Goal: Information Seeking & Learning: Compare options

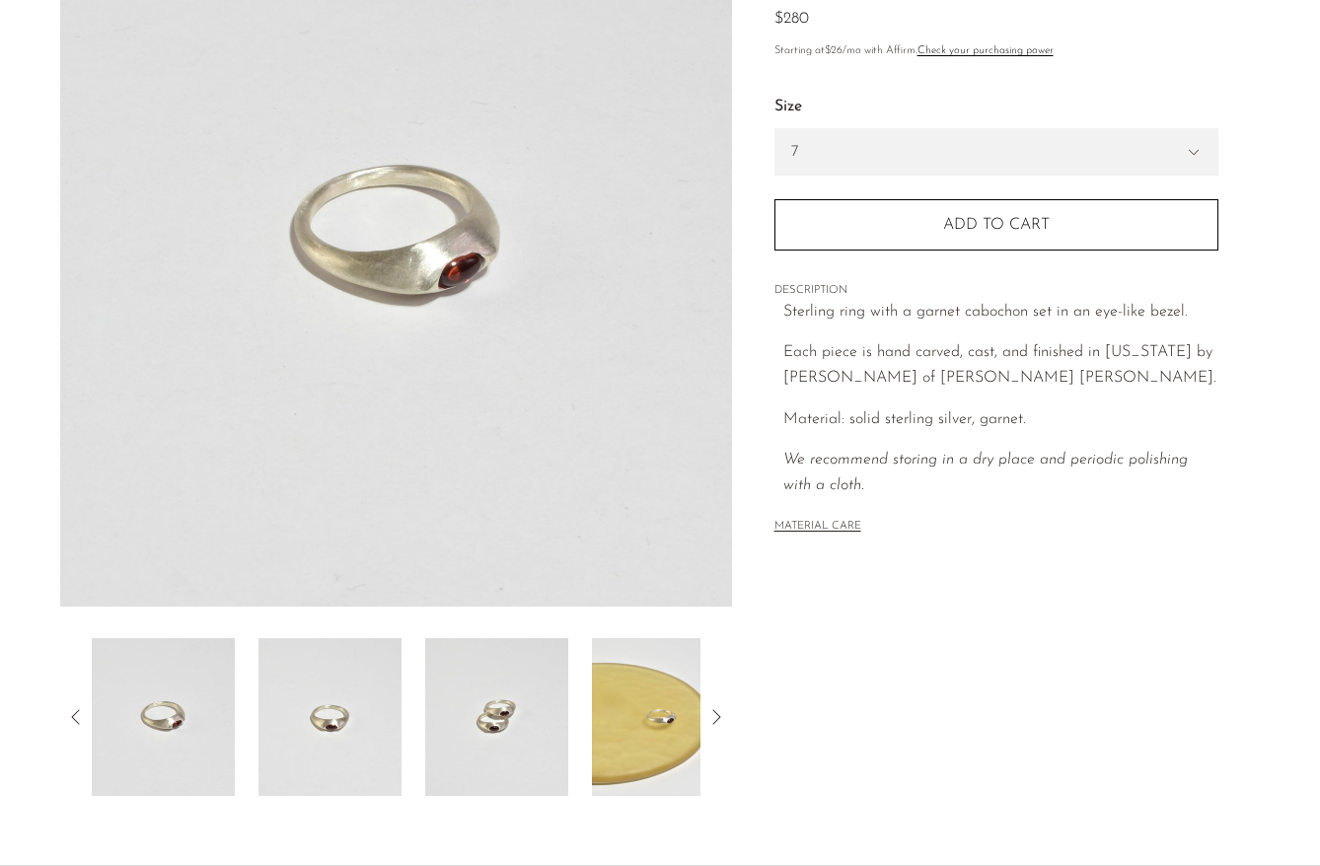
scroll to position [418, 0]
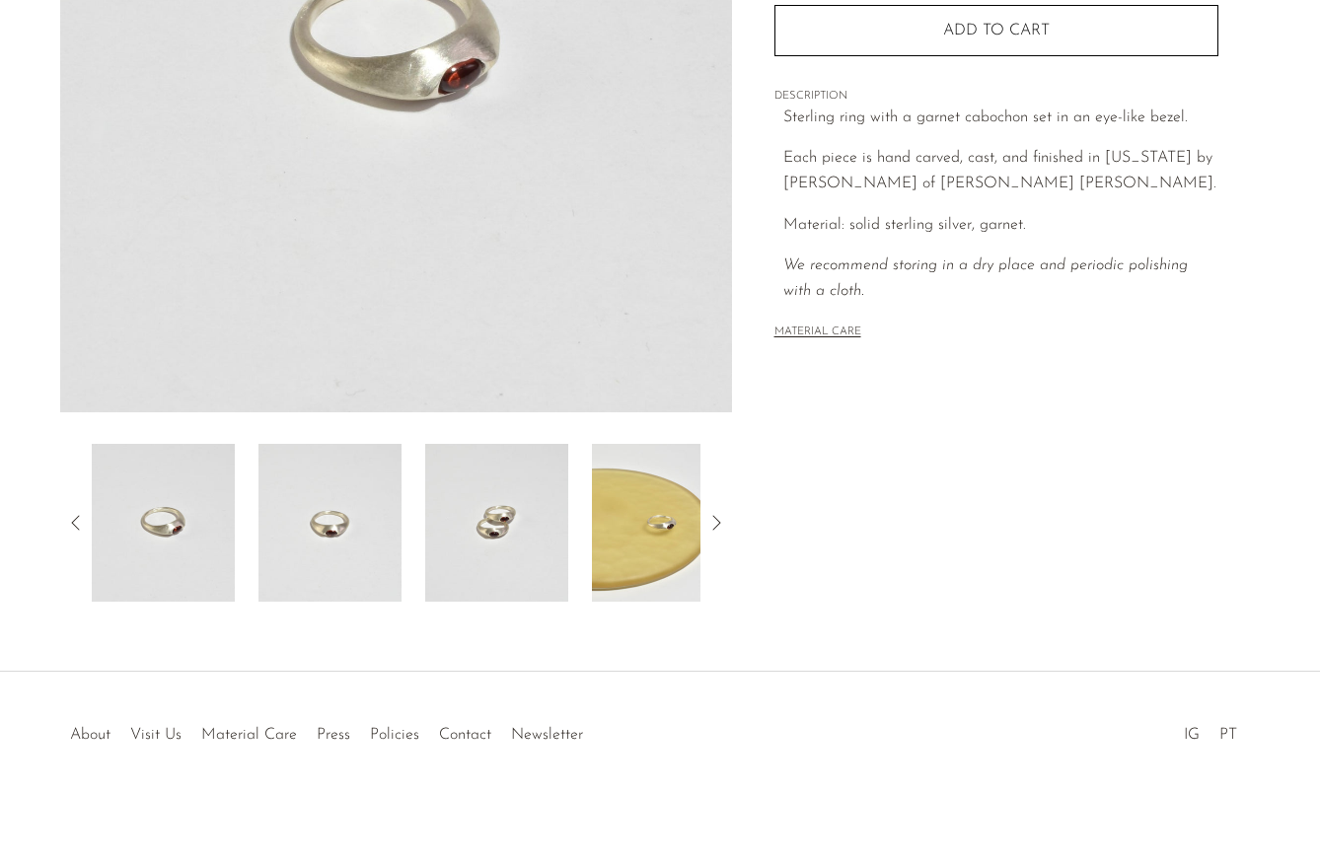
click at [496, 512] on img at bounding box center [496, 523] width 143 height 158
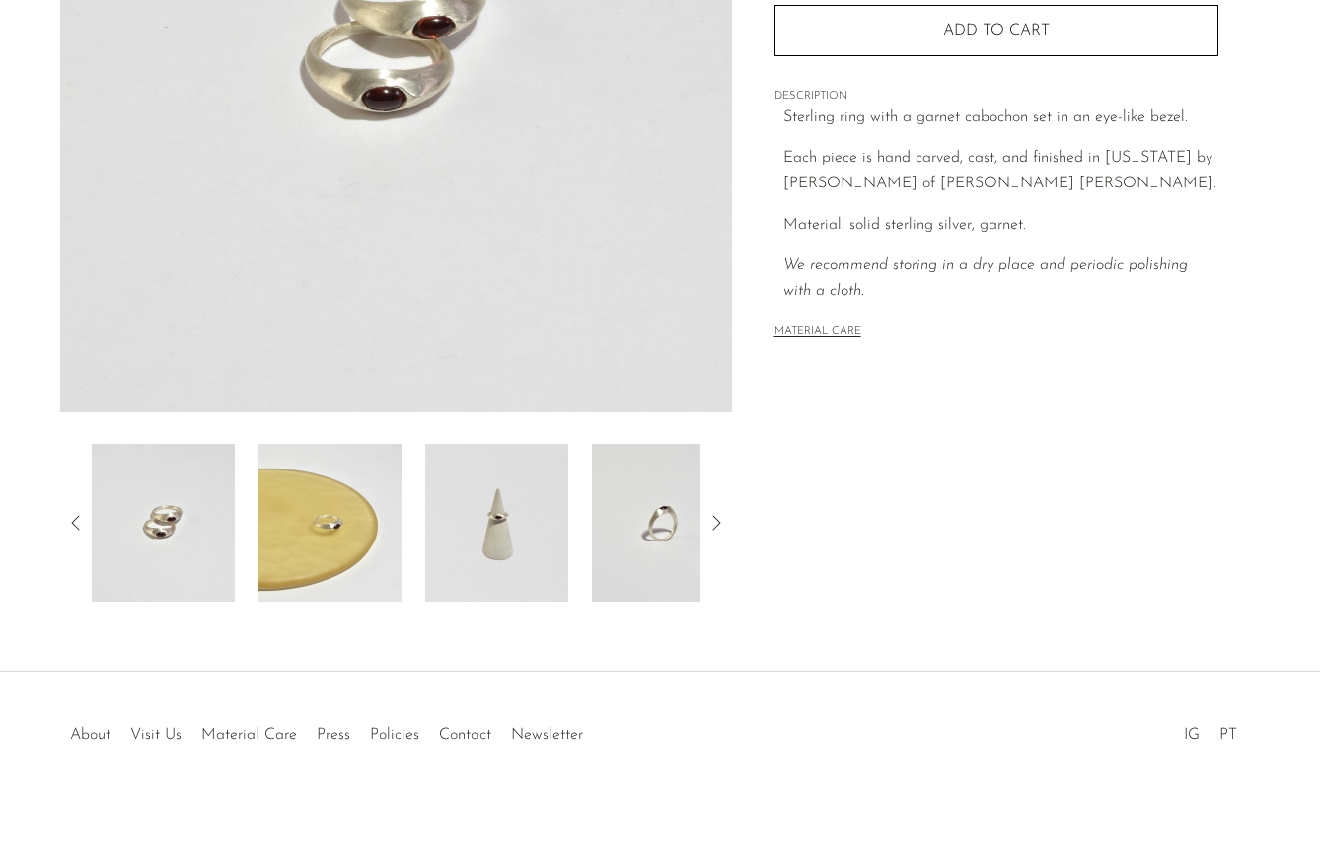
click at [350, 505] on img at bounding box center [329, 523] width 143 height 158
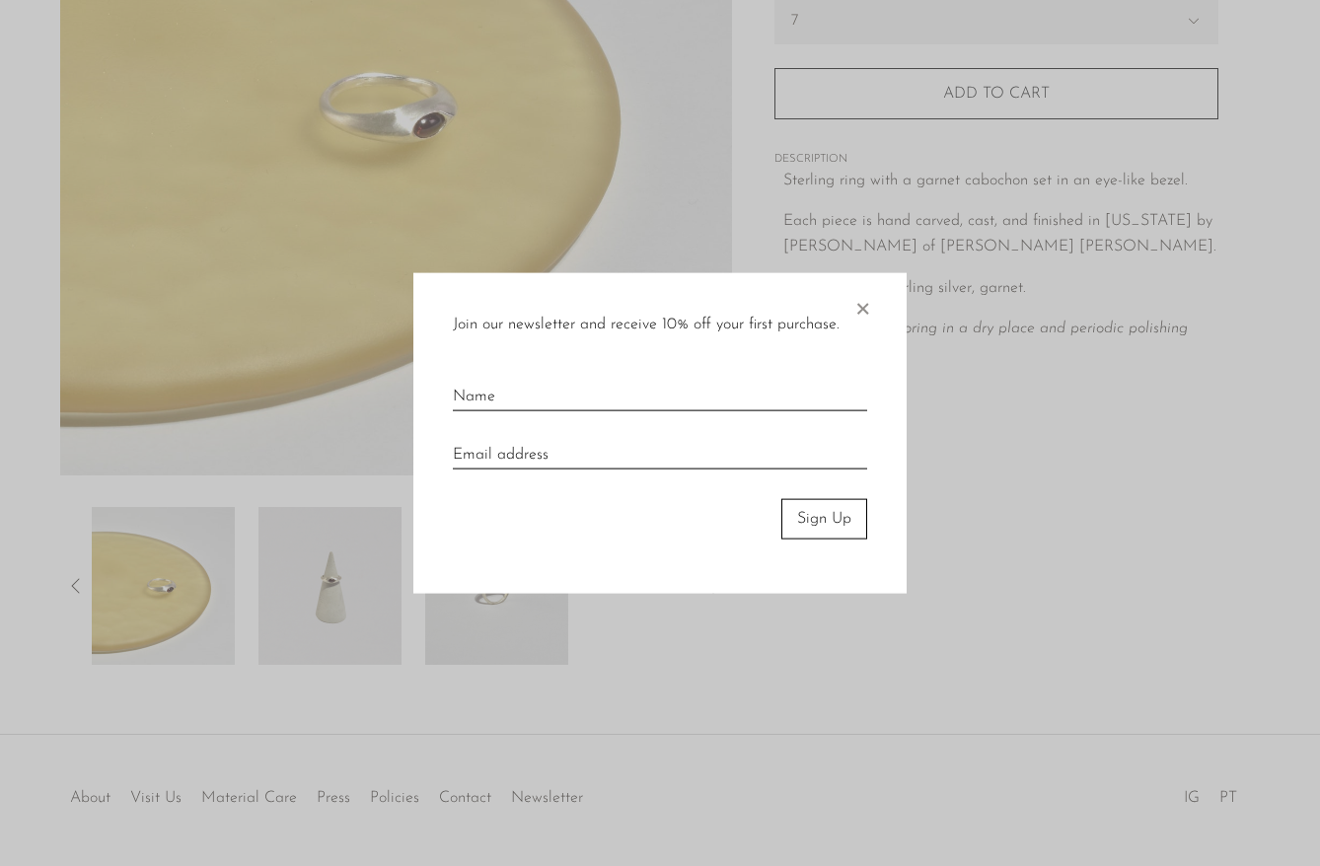
scroll to position [353, 0]
click at [876, 306] on div "Join our newsletter and receive 10% off your first purchase. × Sign Up" at bounding box center [659, 433] width 493 height 321
click at [868, 306] on span "×" at bounding box center [862, 304] width 20 height 63
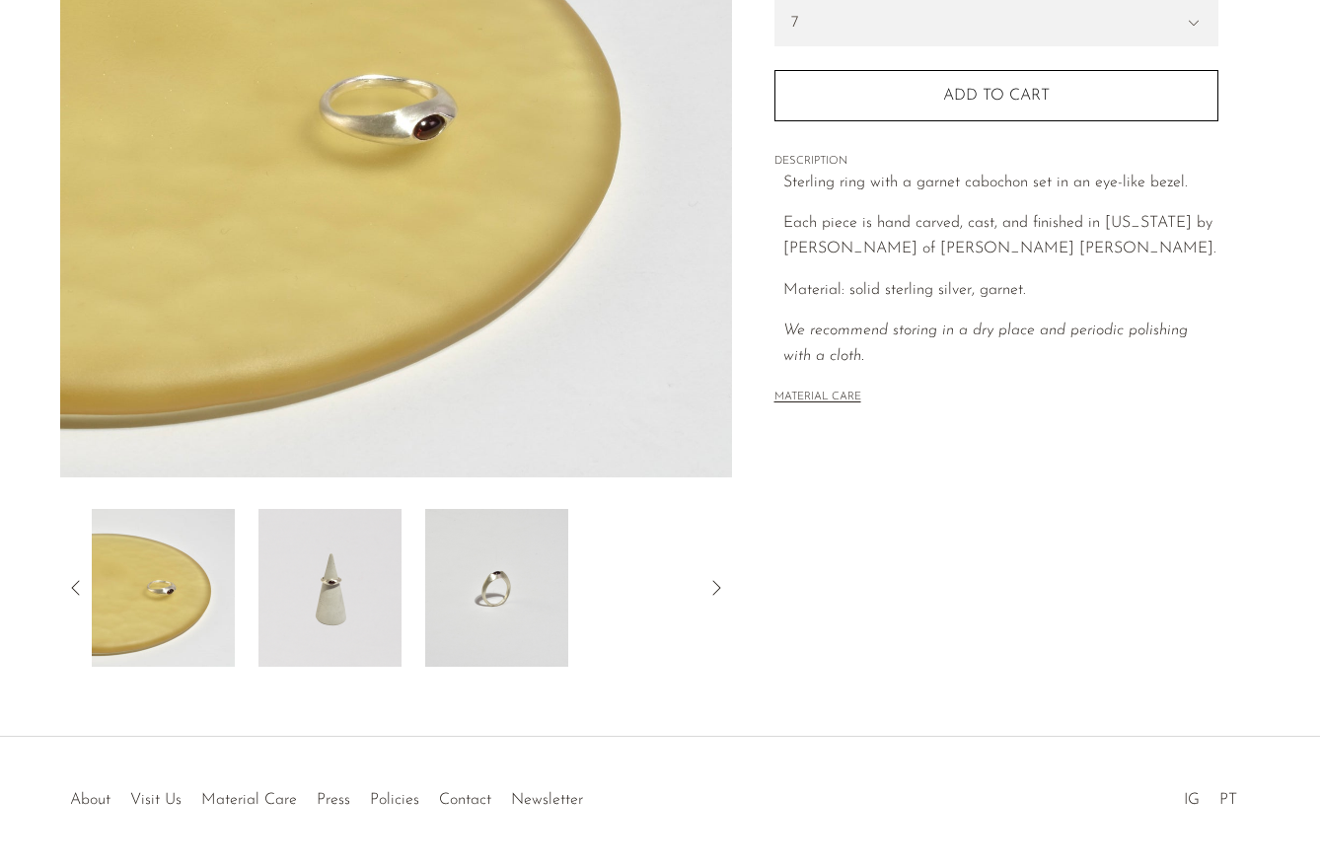
click at [302, 563] on img at bounding box center [329, 588] width 143 height 158
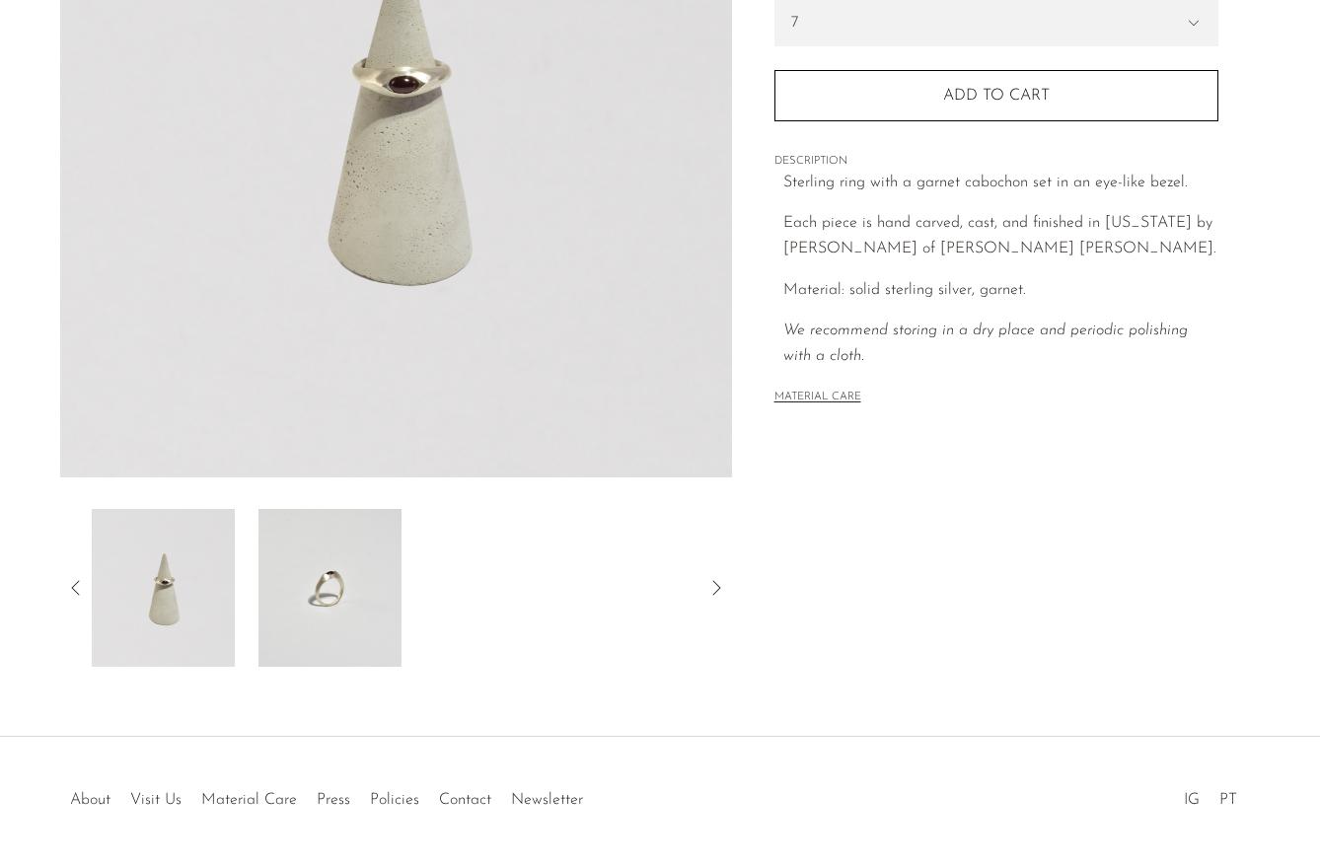
scroll to position [0, 0]
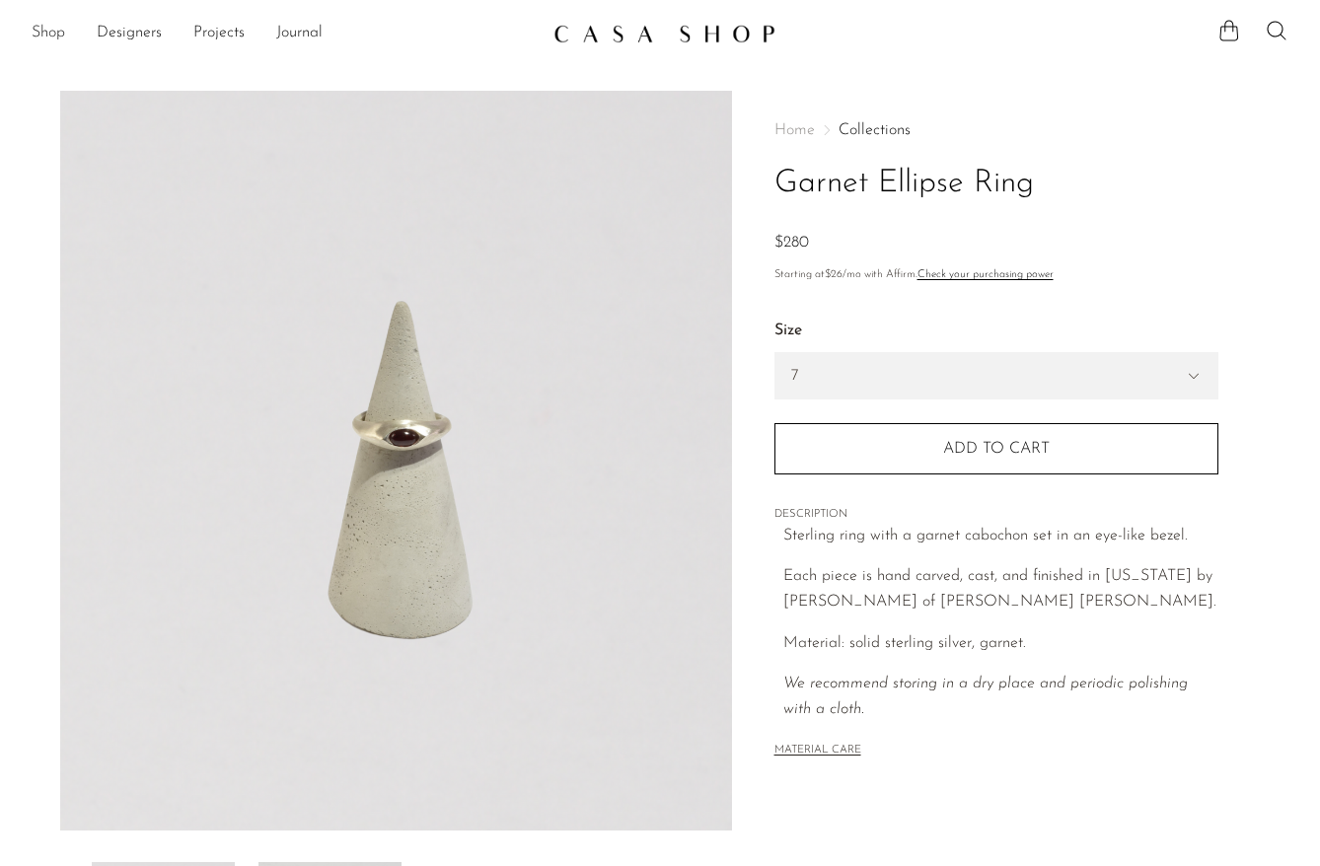
click at [51, 33] on link "Shop" at bounding box center [49, 34] width 34 height 26
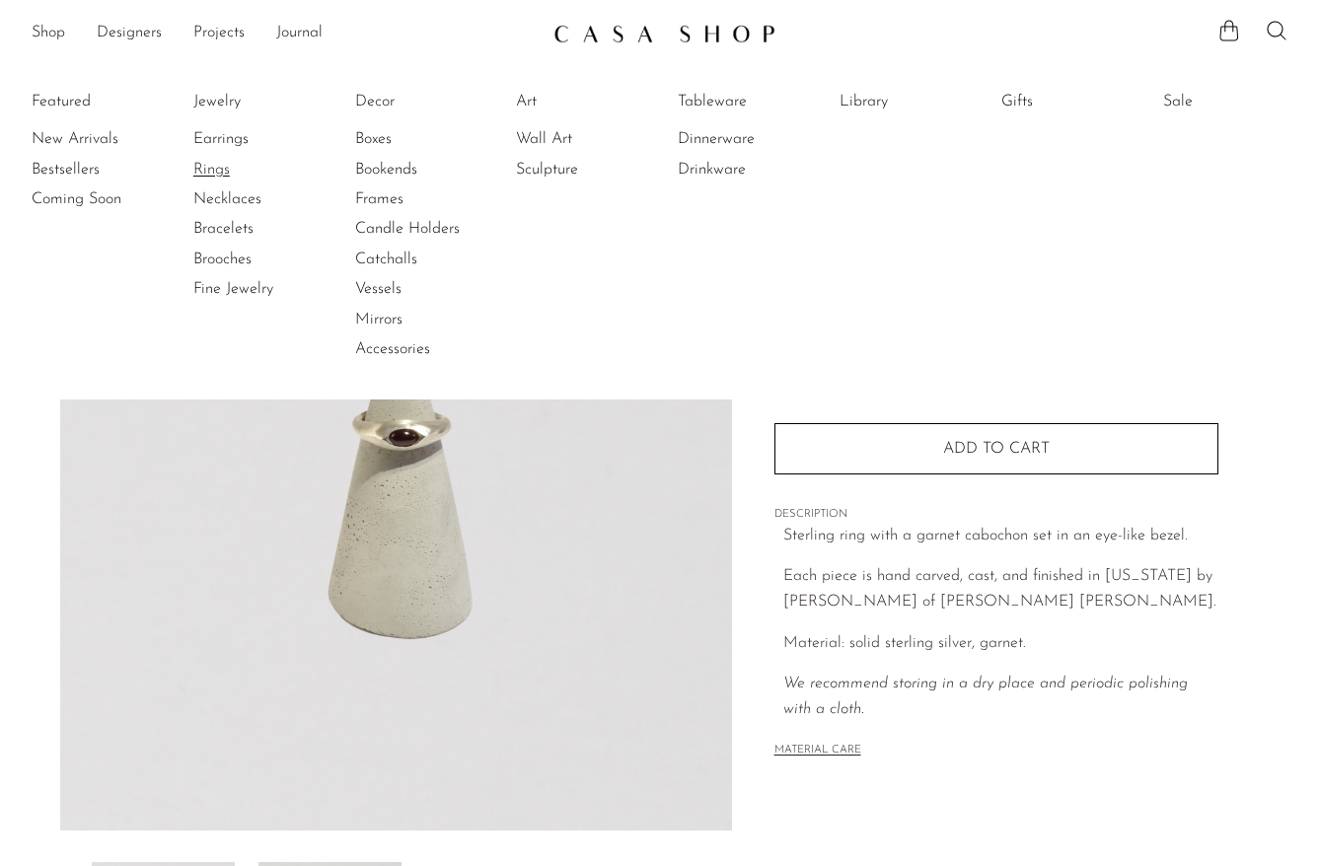
click at [213, 175] on link "Rings" at bounding box center [267, 170] width 148 height 22
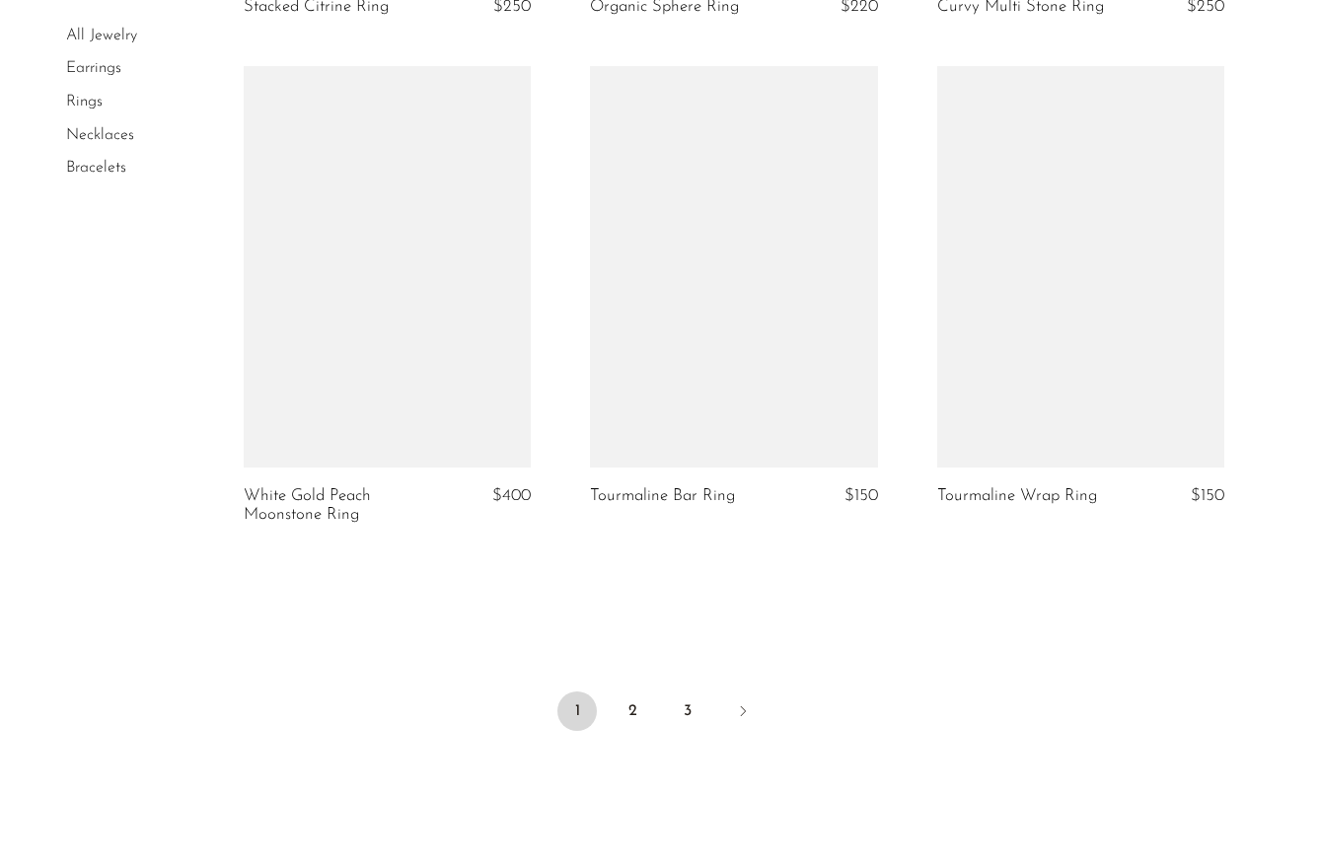
scroll to position [5577, 0]
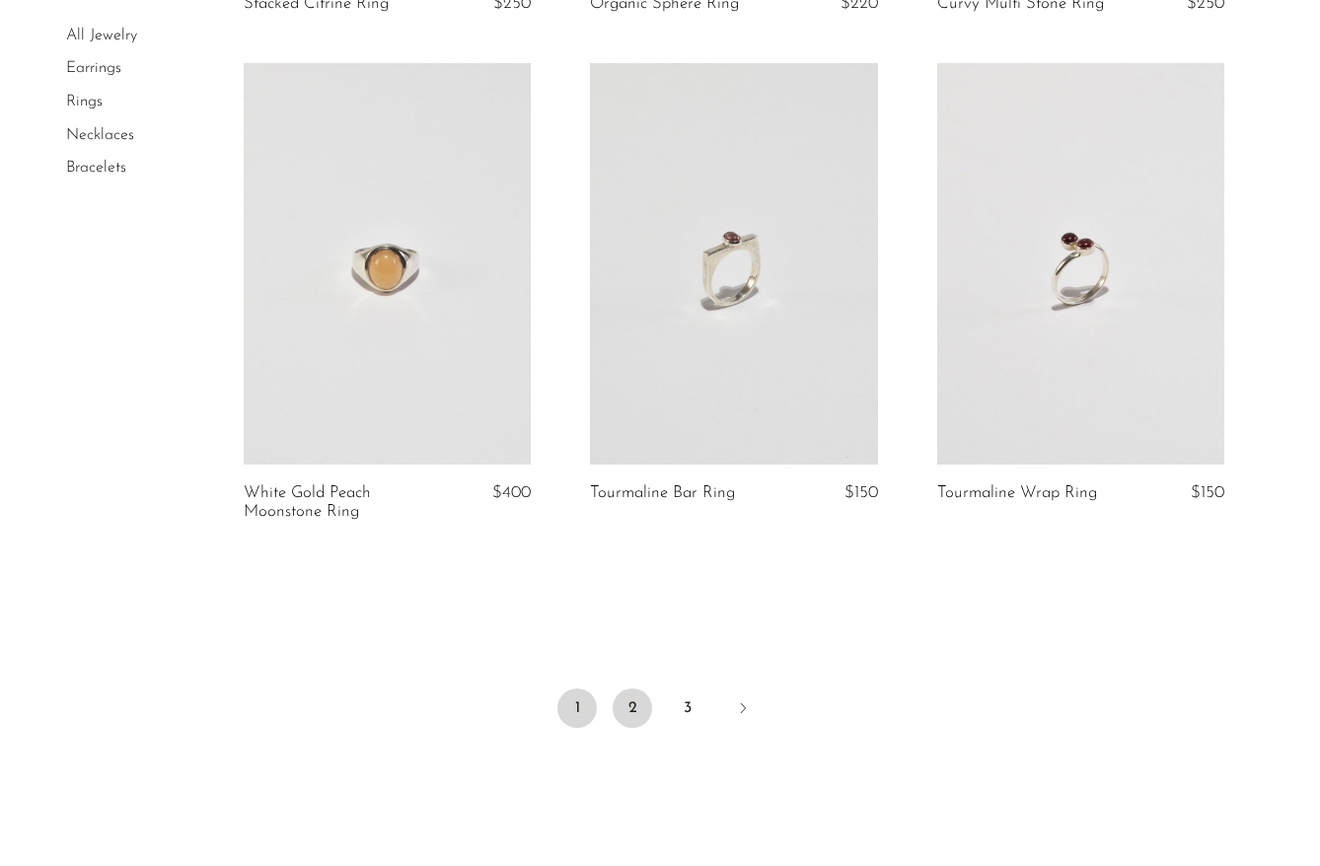
click at [636, 711] on link "2" at bounding box center [631, 707] width 39 height 39
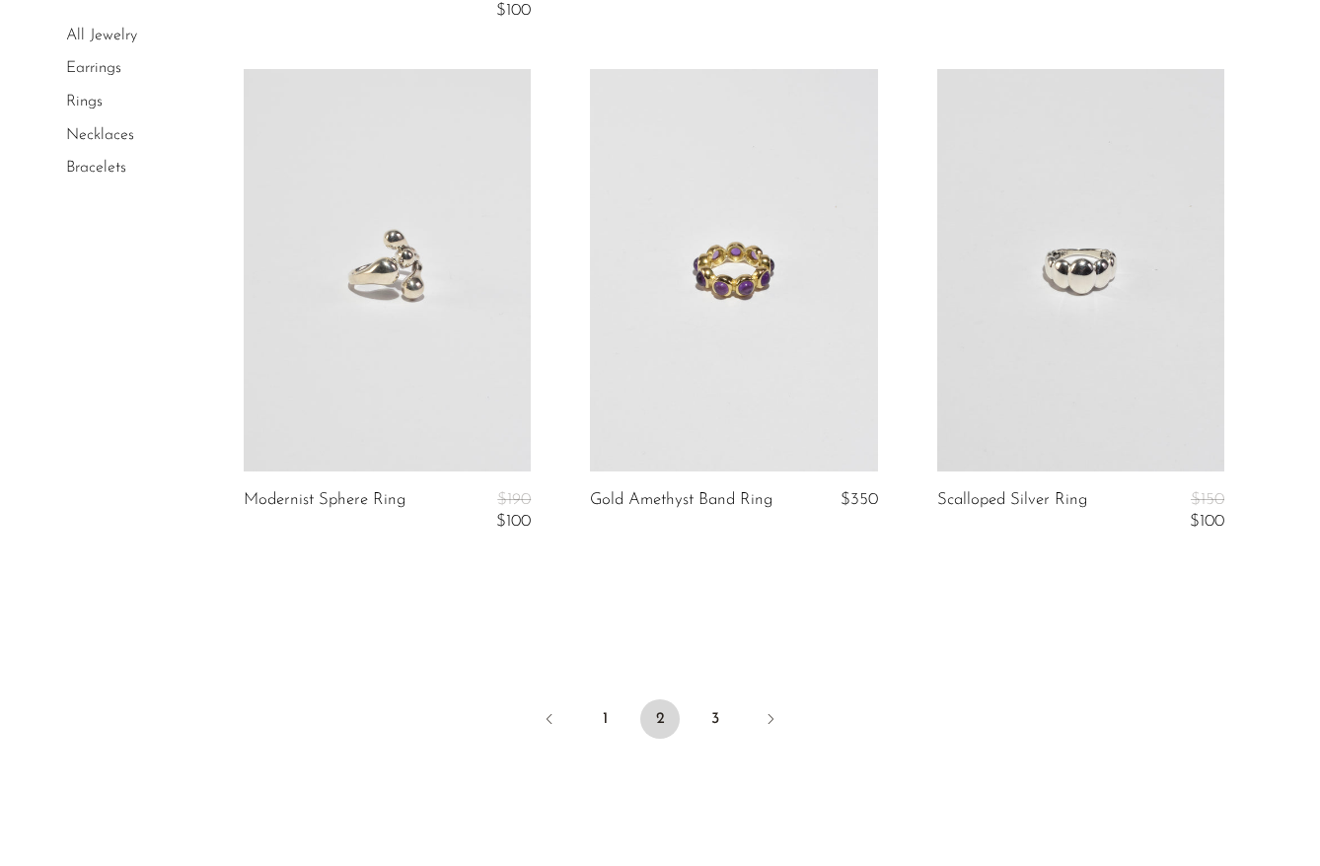
scroll to position [5644, 0]
click at [708, 701] on link "3" at bounding box center [714, 715] width 39 height 39
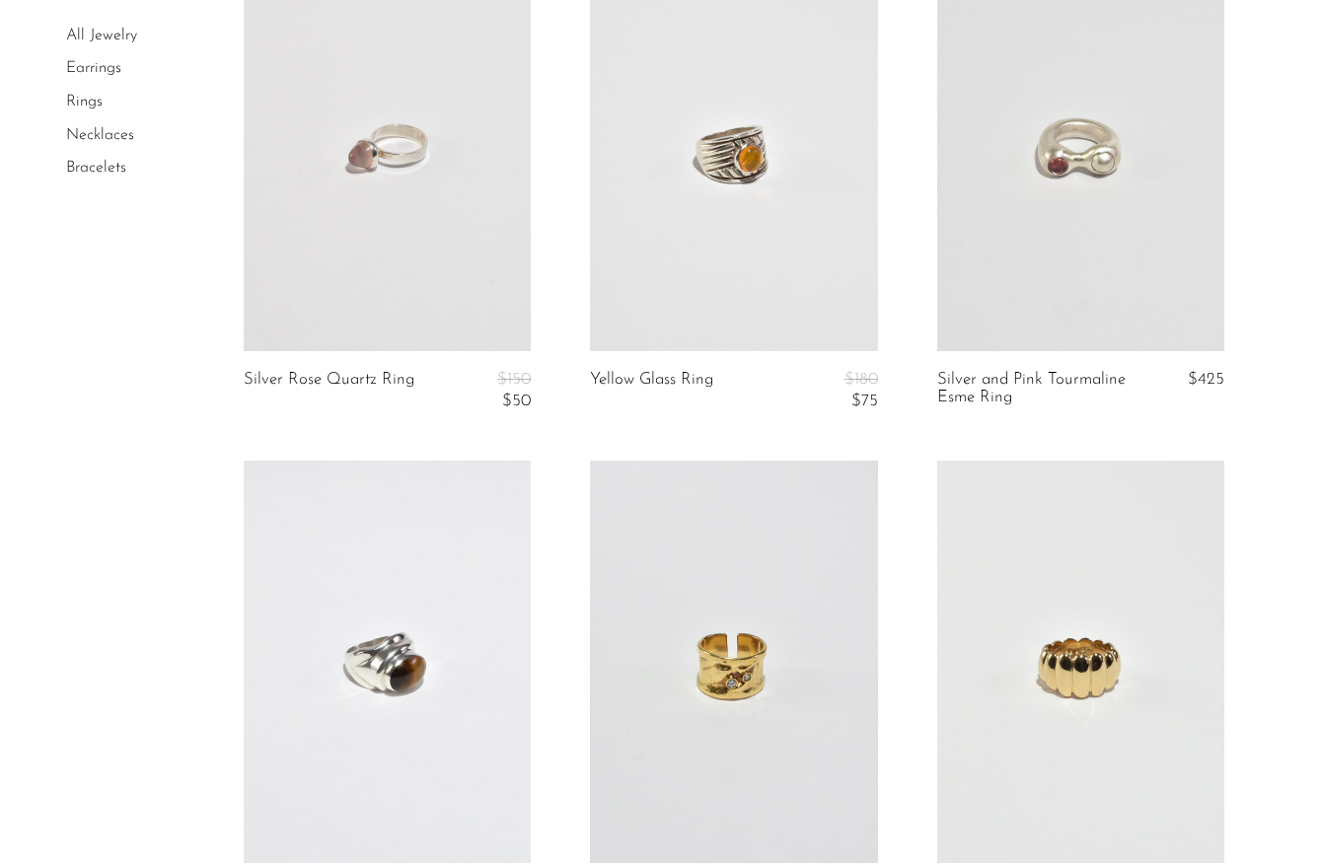
scroll to position [2322, 0]
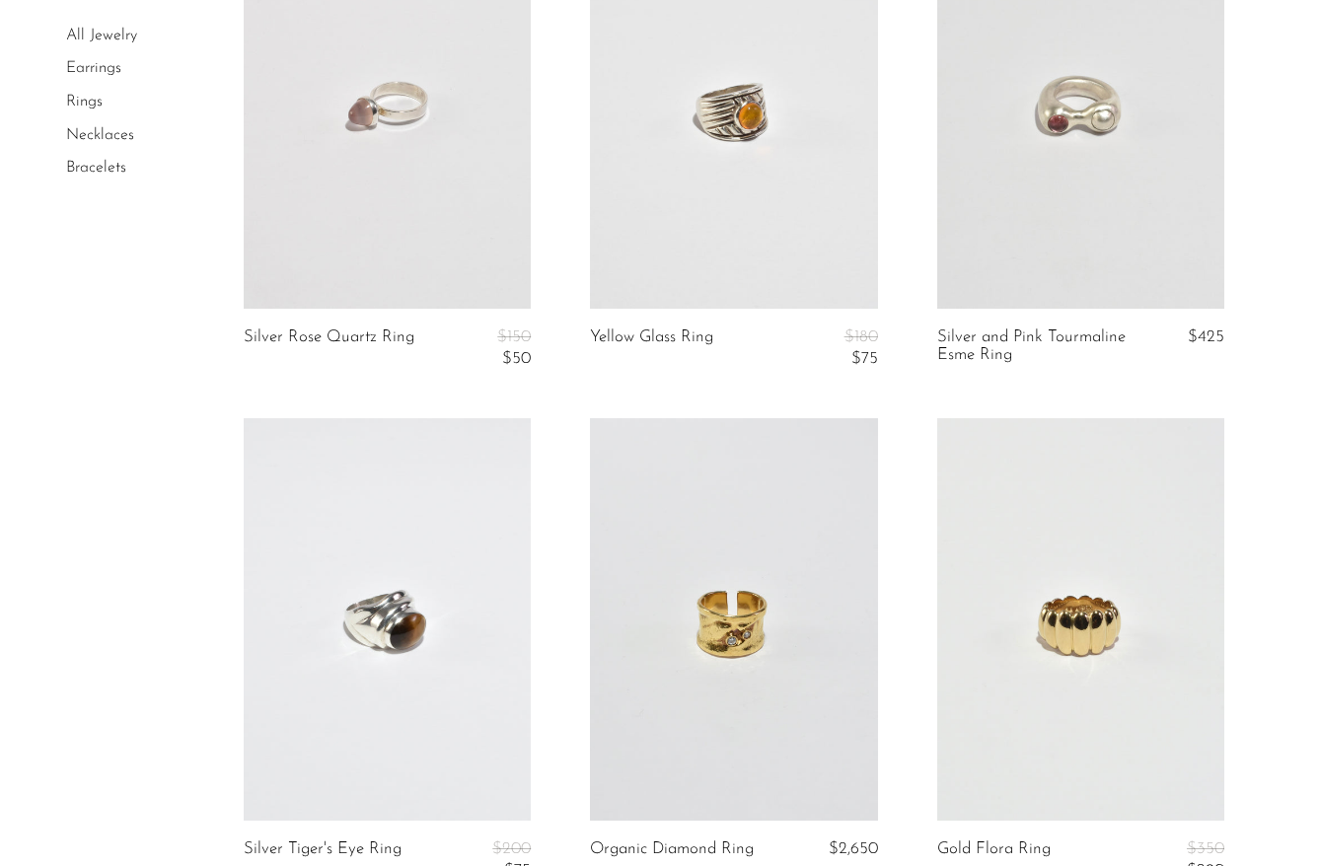
click at [93, 124] on li "Necklaces" at bounding box center [140, 136] width 148 height 34
click at [94, 130] on link "Necklaces" at bounding box center [100, 135] width 68 height 16
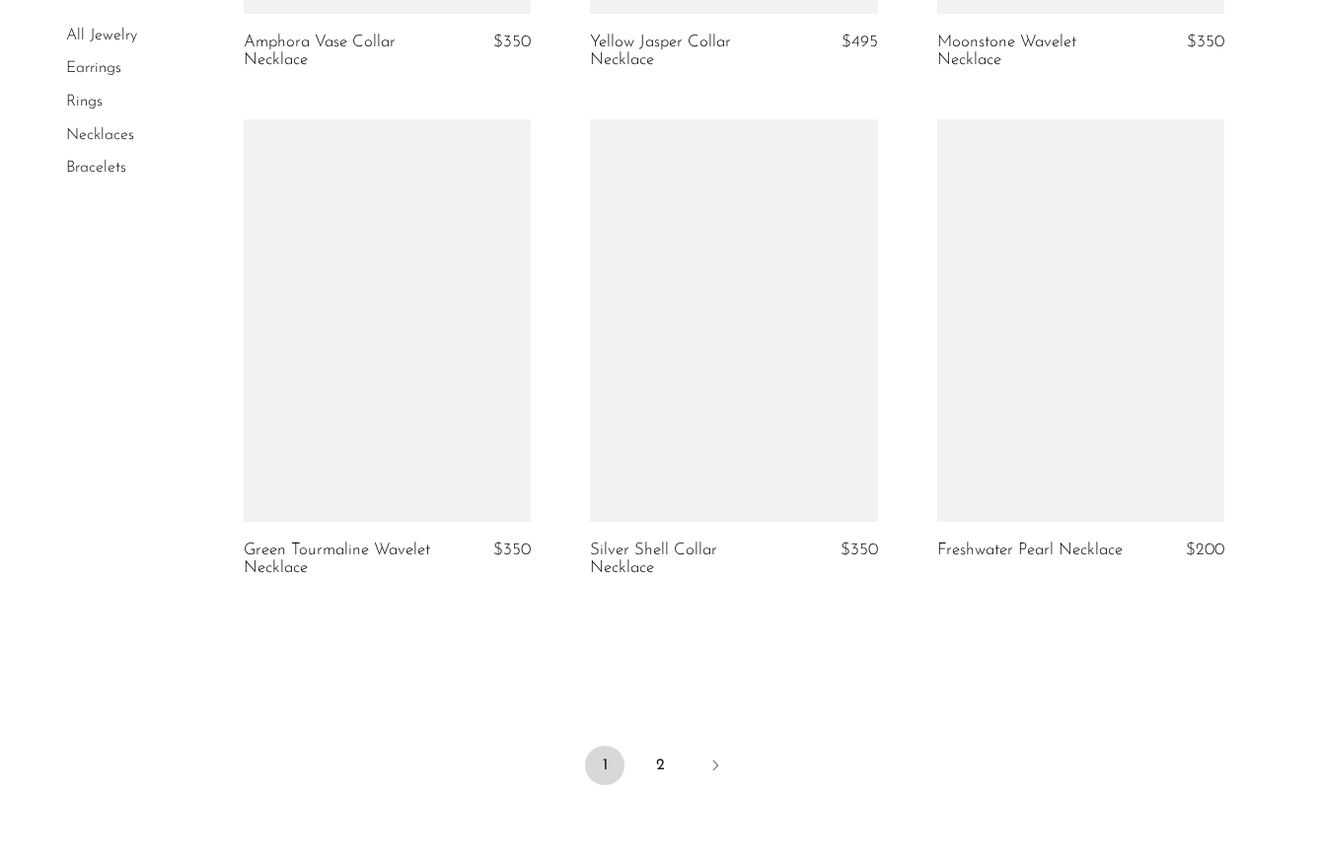
scroll to position [5670, 0]
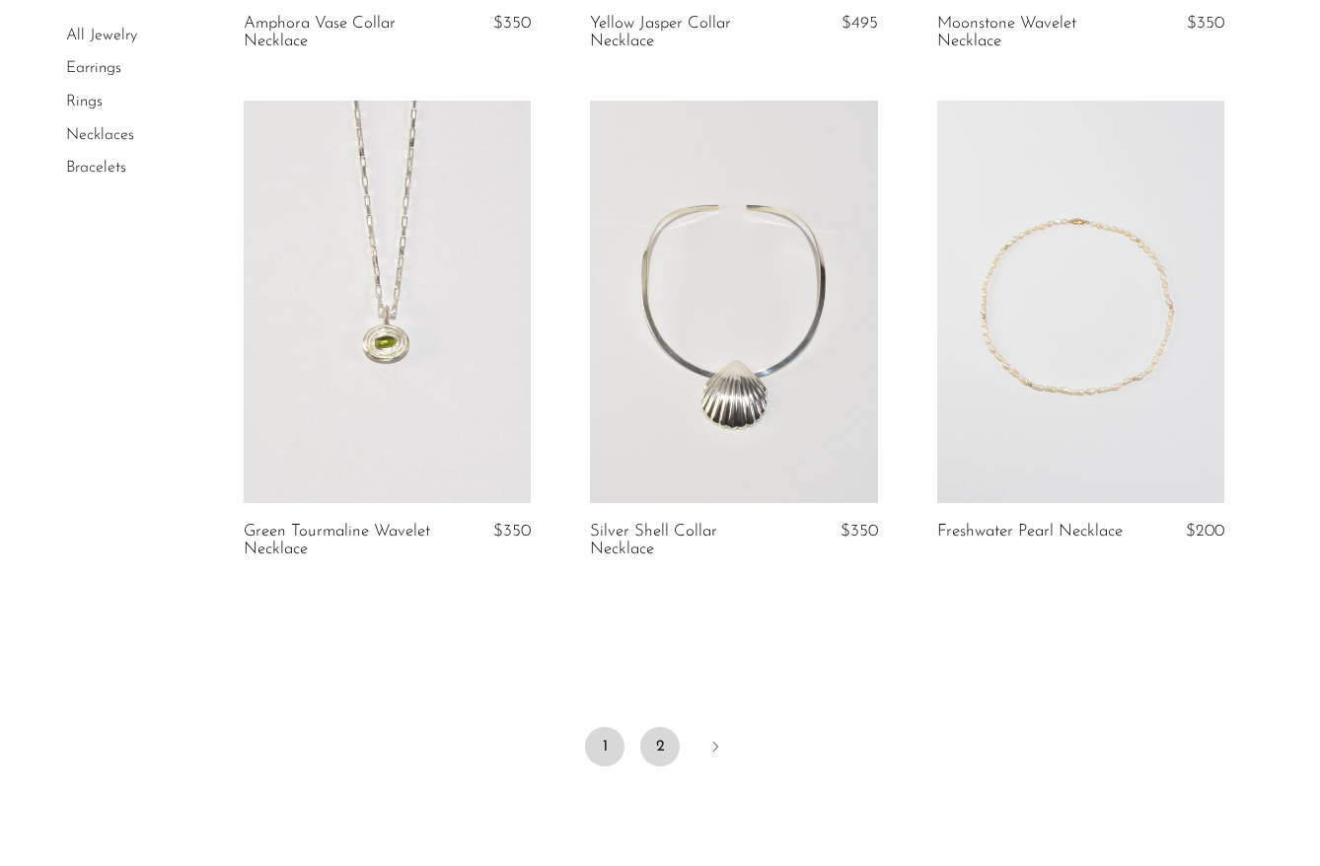
click at [668, 758] on link "2" at bounding box center [659, 746] width 39 height 39
